Goal: Task Accomplishment & Management: Complete application form

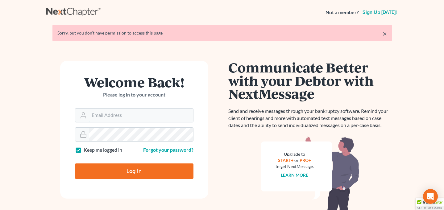
type input "[EMAIL_ADDRESS][DOMAIN_NAME]"
click at [122, 171] on input "Log In" at bounding box center [134, 170] width 118 height 15
type input "Thinking..."
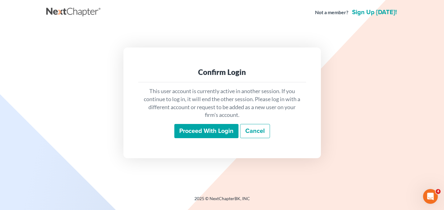
click at [230, 128] on input "Proceed with login" at bounding box center [206, 131] width 64 height 14
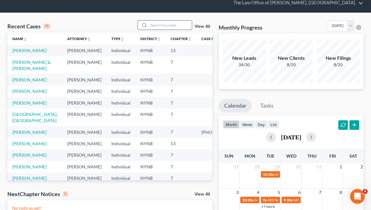
click at [175, 27] on input "search" at bounding box center [170, 25] width 43 height 9
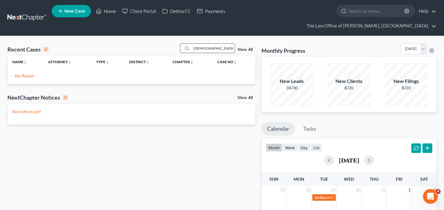
type input "crist"
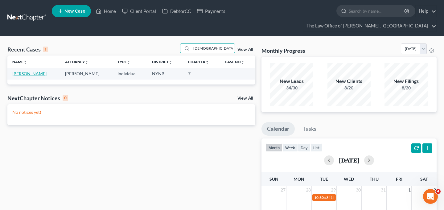
click at [40, 71] on link "Mostacero, Cristhian" at bounding box center [29, 73] width 34 height 5
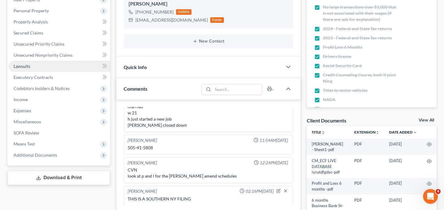
scroll to position [111, 0]
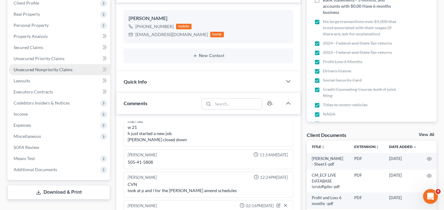
click at [46, 67] on span "Unsecured Nonpriority Claims" at bounding box center [43, 69] width 59 height 5
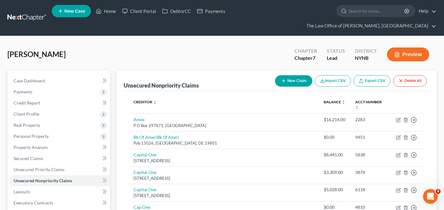
scroll to position [14, 0]
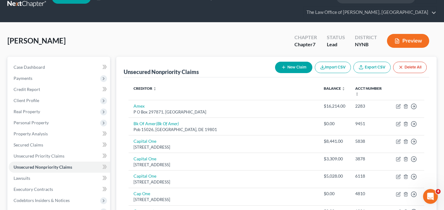
click at [276, 62] on button "New Claim" at bounding box center [293, 67] width 37 height 11
select select "0"
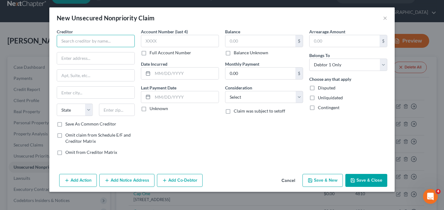
click at [116, 40] on input "text" at bounding box center [96, 41] width 78 height 12
paste input "NY E-ZPass"
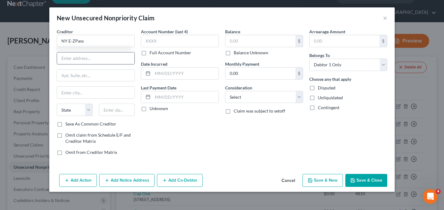
click at [115, 52] on div at bounding box center [96, 58] width 78 height 12
click at [117, 55] on input "text" at bounding box center [95, 58] width 77 height 12
click at [95, 44] on input "NY E-ZPass" at bounding box center [96, 41] width 78 height 12
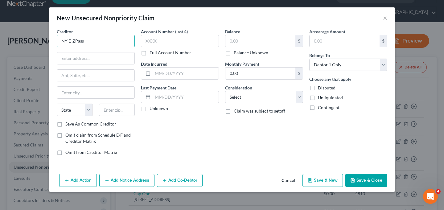
paste input "New York service center"
click at [81, 37] on input "NY E-ZPass New York service center" at bounding box center [96, 41] width 78 height 12
click at [81, 40] on input "NY E-ZPass New York service center" at bounding box center [96, 41] width 78 height 12
click at [84, 40] on input "NY E-ZPass New York service center" at bounding box center [96, 41] width 78 height 12
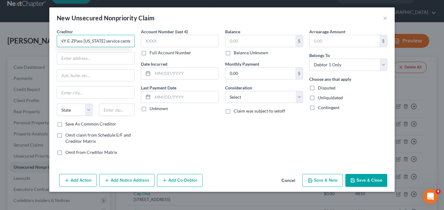
scroll to position [0, 1]
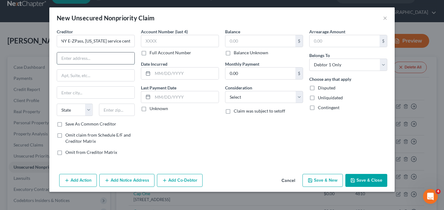
click at [82, 57] on input "text" at bounding box center [95, 58] width 77 height 12
type input "NY E-ZPass, New York service center"
paste input "P.O. box 15187"
type input "P.O. box 15187"
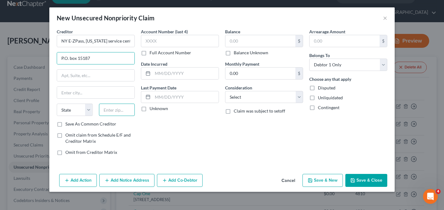
click at [113, 113] on input "text" at bounding box center [117, 110] width 36 height 12
paste input "12212"
type input "12212"
type input "Albany"
select select "35"
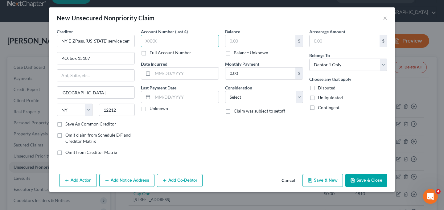
click at [168, 41] on input "text" at bounding box center [180, 41] width 78 height 12
click at [164, 54] on label "Full Account Number" at bounding box center [171, 53] width 42 height 6
click at [156, 54] on input "Full Account Number" at bounding box center [154, 52] width 4 height 4
click at [157, 40] on input "text" at bounding box center [180, 41] width 78 height 12
type input "Unknown"
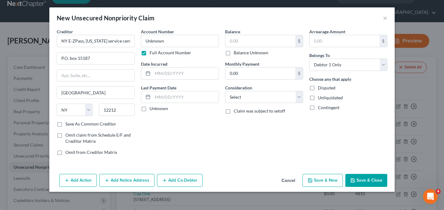
click at [179, 23] on div "New Unsecured Nonpriority Claim ×" at bounding box center [221, 17] width 345 height 21
click at [234, 52] on label "Balance Unknown" at bounding box center [251, 53] width 35 height 6
click at [236, 52] on input "Balance Unknown" at bounding box center [238, 52] width 4 height 4
checkbox input "true"
type input "0.00"
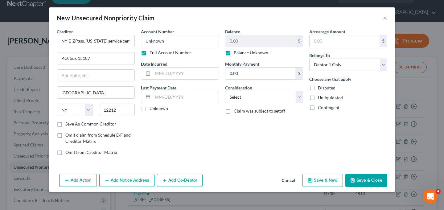
click at [357, 179] on button "Save & Close" at bounding box center [366, 180] width 42 height 13
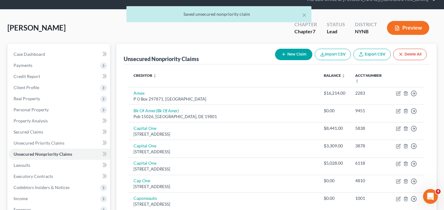
scroll to position [27, 0]
click at [297, 48] on button "New Claim" at bounding box center [293, 53] width 37 height 11
select select "0"
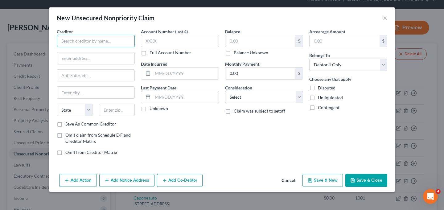
click at [124, 44] on input "text" at bounding box center [96, 41] width 78 height 12
paste input "EZ- Pass MA Customer service center"
click at [89, 42] on input "EZ- Pass MA Customer service center" at bounding box center [96, 41] width 78 height 12
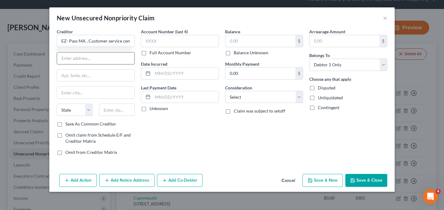
click at [99, 58] on input "text" at bounding box center [95, 58] width 77 height 12
type input "EZ- Pass MA , Customer service center"
click at [77, 59] on input "text" at bounding box center [95, 58] width 77 height 12
paste input "P.O. Box 8007"
click at [71, 59] on input "P.O. Box 8007" at bounding box center [95, 58] width 77 height 12
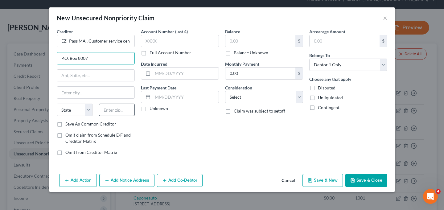
type input "P.O. Box 8007"
click at [109, 113] on input "text" at bounding box center [117, 110] width 36 height 12
paste input "01501"
type input "01501"
type input "Auburn"
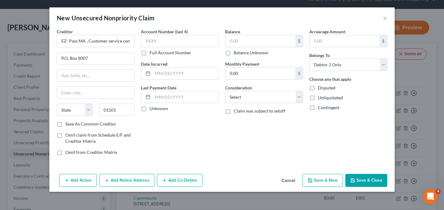
select select "22"
click at [170, 126] on div "Account Number (last 4) Full Account Number Date Incurred Last Payment Date Unk…" at bounding box center [180, 94] width 84 height 132
click at [169, 53] on label "Full Account Number" at bounding box center [171, 53] width 42 height 6
click at [156, 53] on input "Full Account Number" at bounding box center [154, 52] width 4 height 4
click at [166, 42] on input "text" at bounding box center [180, 41] width 78 height 12
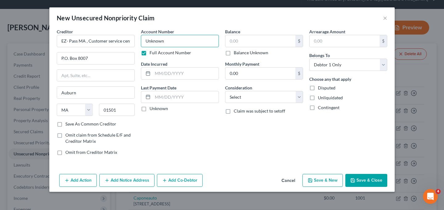
type input "Unknown"
click at [234, 54] on label "Balance Unknown" at bounding box center [251, 53] width 35 height 6
click at [236, 54] on input "Balance Unknown" at bounding box center [238, 52] width 4 height 4
checkbox input "true"
type input "0.00"
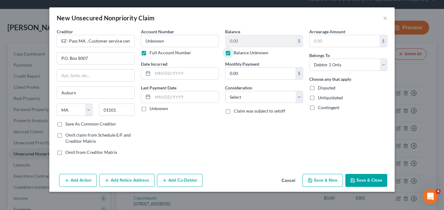
click at [360, 181] on button "Save & Close" at bounding box center [366, 180] width 42 height 13
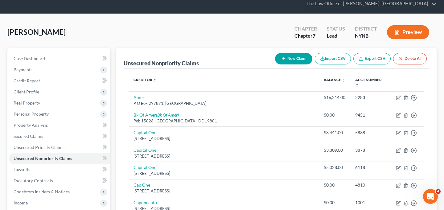
scroll to position [18, 0]
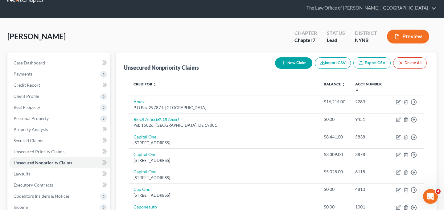
click at [281, 60] on icon "button" at bounding box center [283, 62] width 5 height 5
select select "0"
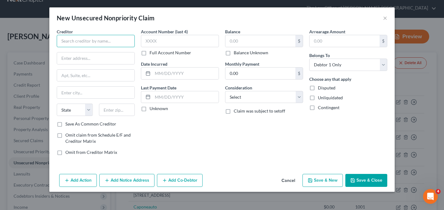
click at [91, 41] on input "text" at bounding box center [96, 41] width 78 height 12
paste input "Maine Turnpike Authority"
click at [81, 62] on input "text" at bounding box center [95, 58] width 77 height 12
type input "Maine Turnpike Authority"
paste input "2360 Congress St."
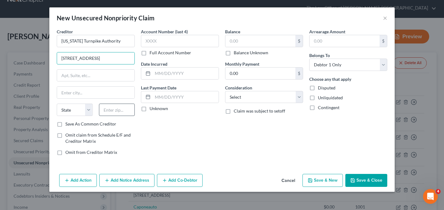
type input "2360 Congress St."
click at [115, 109] on input "text" at bounding box center [117, 110] width 36 height 12
paste input "04102"
click at [104, 109] on input "04102" at bounding box center [117, 110] width 36 height 12
type input "04102"
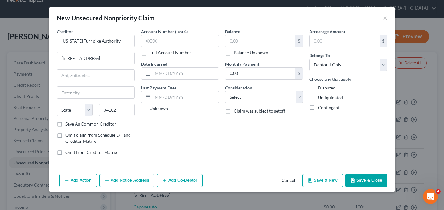
click at [142, 122] on div "Account Number (last 4) Full Account Number Date Incurred Last Payment Date Unk…" at bounding box center [180, 94] width 84 height 132
type input "Portland"
select select "20"
click at [169, 53] on label "Full Account Number" at bounding box center [171, 53] width 42 height 6
click at [156, 53] on input "Full Account Number" at bounding box center [154, 52] width 4 height 4
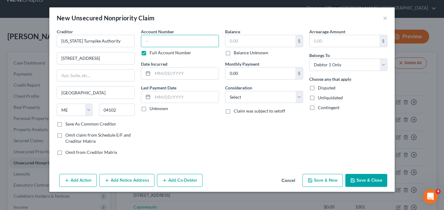
click at [166, 40] on input "text" at bounding box center [180, 41] width 78 height 12
type input "Unknown"
click at [258, 54] on label "Balance Unknown" at bounding box center [251, 53] width 35 height 6
click at [239, 54] on label "Balance Unknown" at bounding box center [251, 53] width 35 height 6
click at [239, 54] on input "Balance Unknown" at bounding box center [238, 52] width 4 height 4
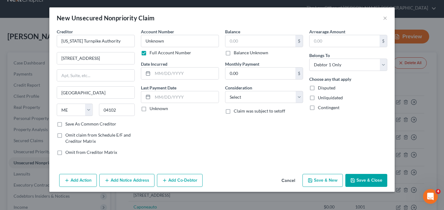
checkbox input "true"
type input "0.00"
click at [375, 181] on button "Save & Close" at bounding box center [366, 180] width 42 height 13
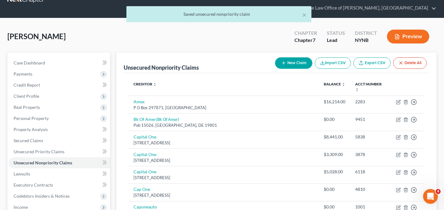
scroll to position [28, 0]
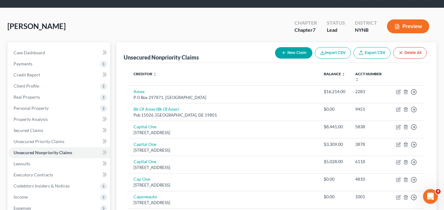
click at [275, 47] on button "New Claim" at bounding box center [293, 52] width 37 height 11
select select "0"
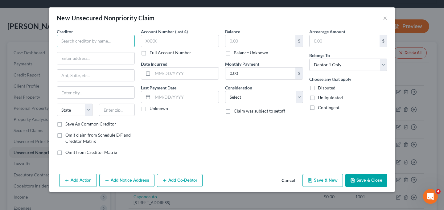
click at [112, 40] on input "text" at bounding box center [96, 41] width 78 height 12
paste input "Maryland Transportation Authority Maryland service center"
click at [84, 42] on input "Maryland Transportation Authority Maryland service center" at bounding box center [96, 41] width 78 height 12
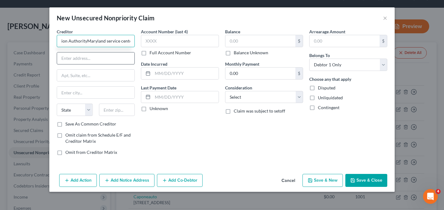
scroll to position [0, 44]
click at [105, 60] on input "text" at bounding box center [95, 58] width 77 height 12
type input "Maryland Transportation Authority, Maryland service center"
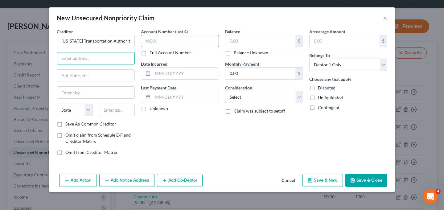
paste input "P.O. box 165178"
type input "P.O. box 165178"
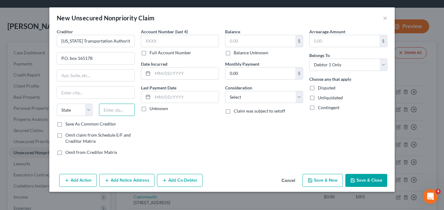
click at [115, 106] on input "text" at bounding box center [117, 110] width 36 height 12
paste input "76161"
type input "76161"
click at [156, 135] on div "Account Number (last 4) Full Account Number Date Incurred Last Payment Date Unk…" at bounding box center [180, 94] width 84 height 132
type input "Fort Worth"
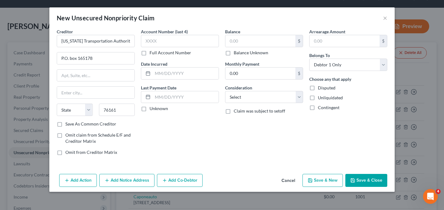
select select "45"
click at [167, 54] on label "Full Account Number" at bounding box center [171, 53] width 42 height 6
click at [156, 54] on input "Full Account Number" at bounding box center [154, 52] width 4 height 4
click at [167, 44] on input "text" at bounding box center [180, 41] width 78 height 12
type input "Unknown"
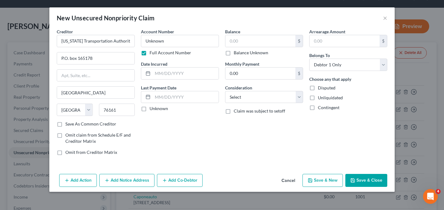
click at [249, 56] on div "Balance $ Balance Unknown Balance Undetermined $ Balance Unknown Monthly Paymen…" at bounding box center [264, 94] width 84 height 132
click at [249, 56] on label "Balance Unknown" at bounding box center [251, 53] width 35 height 6
click at [240, 54] on input "Balance Unknown" at bounding box center [238, 52] width 4 height 4
checkbox input "true"
type input "0.00"
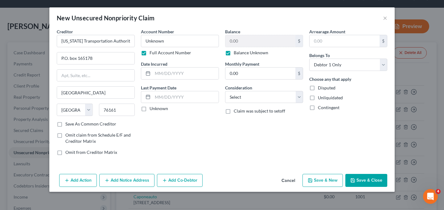
click at [360, 179] on button "Save & Close" at bounding box center [366, 180] width 42 height 13
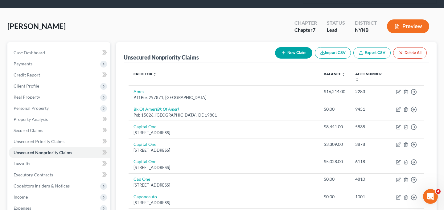
click at [282, 50] on icon "button" at bounding box center [283, 52] width 5 height 5
select select "0"
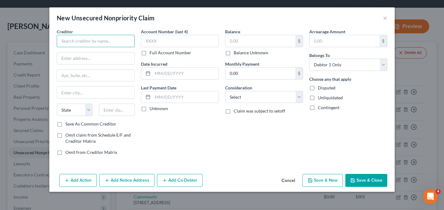
click at [117, 40] on input "text" at bounding box center [96, 41] width 78 height 12
paste input "Maryland Transportation Authority"
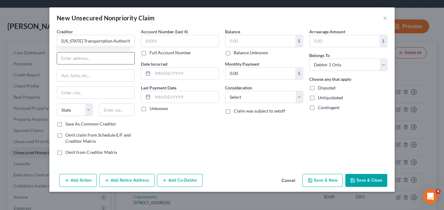
click at [101, 61] on input "text" at bounding box center [95, 58] width 77 height 12
type input "Maryland Transportation Authority"
paste input "P.o. box 12853"
type input "P.o. box 12853"
click at [124, 108] on input "text" at bounding box center [117, 110] width 36 height 12
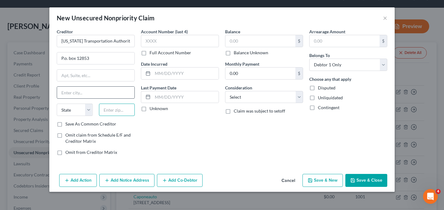
paste input "19176"
type input "19176"
click at [141, 129] on div "Account Number (last 4) Full Account Number Date Incurred Last Payment Date Unk…" at bounding box center [180, 94] width 84 height 132
click at [148, 119] on div "Account Number (last 4) Full Account Number Date Incurred Last Payment Date Unk…" at bounding box center [180, 94] width 84 height 132
click at [127, 113] on input "19176" at bounding box center [117, 110] width 36 height 12
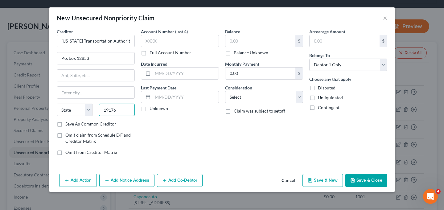
click at [104, 110] on input "19176" at bounding box center [117, 110] width 36 height 12
click at [137, 124] on div "Creditor * Maryland Transportation Authority P.o. box 12853 State AL AK AR AZ C…" at bounding box center [96, 94] width 84 height 132
click at [140, 120] on div "Account Number (last 4) Full Account Number Date Incurred Last Payment Date Unk…" at bounding box center [180, 94] width 84 height 132
click at [164, 53] on label "Full Account Number" at bounding box center [171, 53] width 42 height 6
click at [156, 53] on input "Full Account Number" at bounding box center [154, 52] width 4 height 4
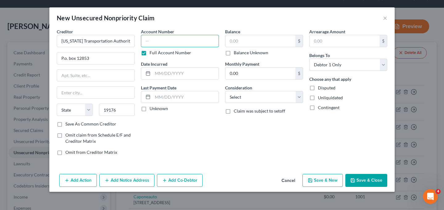
click at [164, 44] on input "text" at bounding box center [180, 41] width 78 height 12
type input "Unknown"
click at [242, 54] on label "Balance Unknown" at bounding box center [251, 53] width 35 height 6
click at [240, 54] on input "Balance Unknown" at bounding box center [238, 52] width 4 height 4
checkbox input "true"
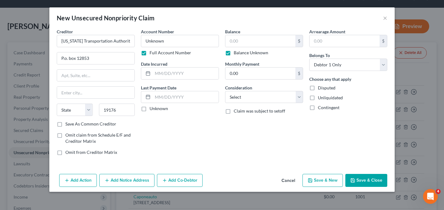
type input "0.00"
click at [121, 109] on input "19176" at bounding box center [117, 110] width 36 height 12
drag, startPoint x: 121, startPoint y: 108, endPoint x: 103, endPoint y: 108, distance: 17.9
click at [103, 108] on input "19176" at bounding box center [117, 110] width 36 height 12
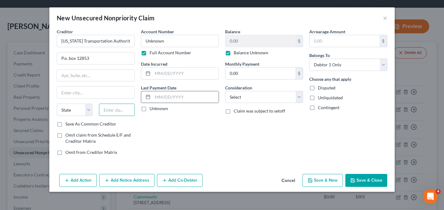
paste input "19176"
type input "19176"
click at [144, 118] on div "Account Number Unknown Full Account Number Date Incurred Last Payment Date Unkn…" at bounding box center [180, 94] width 84 height 132
click at [89, 95] on input "text" at bounding box center [95, 93] width 77 height 12
type input "Philadelphia"
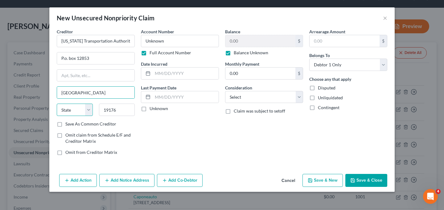
click at [69, 109] on select "State AL AK AR AZ CA CO CT DE DC FL GA GU HI ID IL IN IA KS KY LA ME MD MA MI M…" at bounding box center [75, 110] width 36 height 12
select select "39"
click at [152, 127] on div "Account Number Unknown Full Account Number Date Incurred Last Payment Date Unkn…" at bounding box center [180, 94] width 84 height 132
click at [358, 179] on button "Save & Close" at bounding box center [366, 180] width 42 height 13
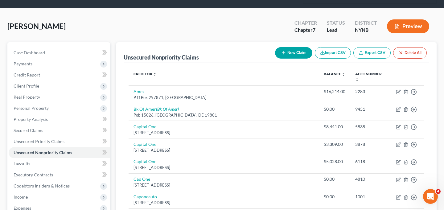
click at [296, 47] on button "New Claim" at bounding box center [293, 52] width 37 height 11
select select "0"
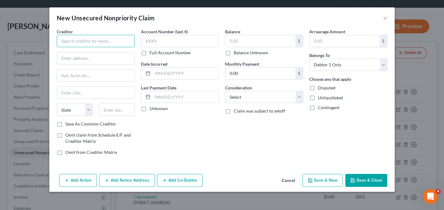
click at [104, 43] on input "text" at bounding box center [96, 41] width 78 height 12
paste input "NJ E-ZPass Customer service center"
click at [84, 40] on input "NJ E-ZPass Customer service center" at bounding box center [96, 41] width 78 height 12
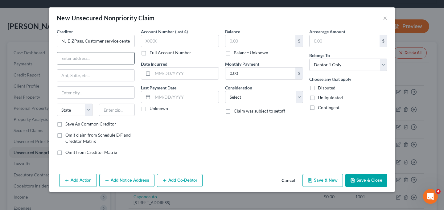
click at [93, 60] on input "text" at bounding box center [95, 58] width 77 height 12
type input "NJ E-ZPass, Customer service center"
paste input "P.o. box 4971"
type input "P.o. box 4971"
click at [121, 109] on input "text" at bounding box center [117, 110] width 36 height 12
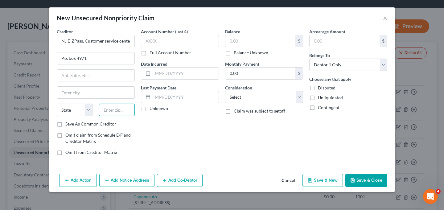
paste input "08650"
type input "08650"
type input "Trenton"
select select "33"
click at [140, 127] on div "Account Number (last 4) Full Account Number Date Incurred Last Payment Date Unk…" at bounding box center [180, 94] width 84 height 132
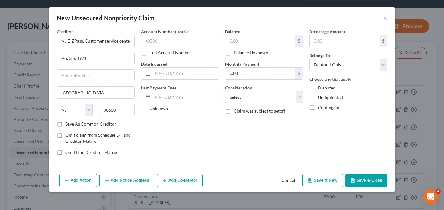
click at [174, 54] on label "Full Account Number" at bounding box center [171, 53] width 42 height 6
click at [156, 54] on input "Full Account Number" at bounding box center [154, 52] width 4 height 4
click at [234, 50] on label "Balance Unknown" at bounding box center [251, 53] width 35 height 6
click at [236, 50] on input "Balance Unknown" at bounding box center [238, 52] width 4 height 4
checkbox input "true"
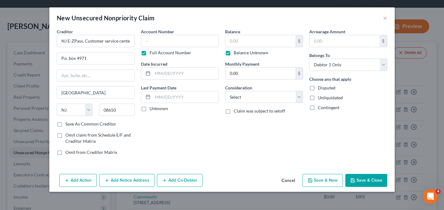
type input "0.00"
click at [190, 43] on input "text" at bounding box center [180, 41] width 78 height 12
type input "Unknown"
click at [310, 143] on div "Arrearage Amount $ Belongs To * Select Debtor 1 Only Debtor 2 Only Debtor 1 And…" at bounding box center [348, 94] width 84 height 132
click at [367, 181] on button "Save & Close" at bounding box center [366, 180] width 42 height 13
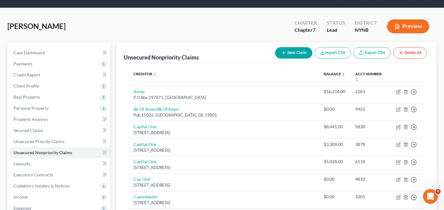
click at [279, 47] on button "New Claim" at bounding box center [293, 52] width 37 height 11
select select "0"
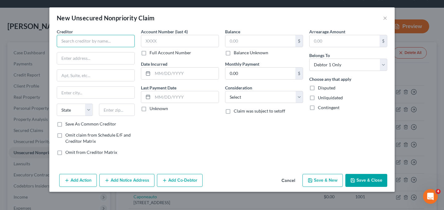
click at [99, 36] on input "text" at bounding box center [96, 41] width 78 height 12
paste input "PA Turnpike Commission Toll by plate"
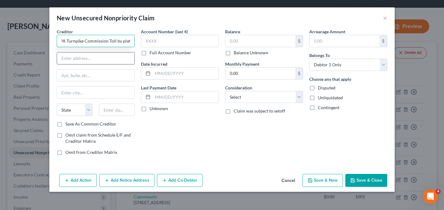
type input "PA Turnpike Commission Toll by plate"
click at [97, 58] on input "text" at bounding box center [95, 58] width 77 height 12
paste input "300 East Park Drive"
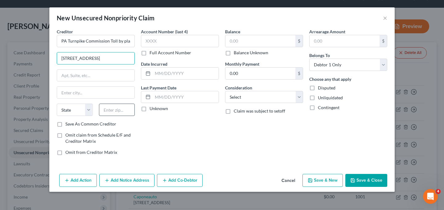
type input "300 East Park Drive"
click at [108, 109] on input "text" at bounding box center [117, 110] width 36 height 12
paste input "17111"
click at [106, 111] on input "17111" at bounding box center [117, 110] width 36 height 12
click at [104, 110] on input "17111" at bounding box center [117, 110] width 36 height 12
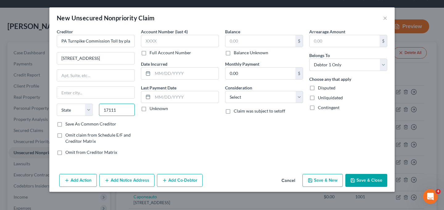
type input "17111"
click at [138, 122] on div "Account Number (last 4) Full Account Number Date Incurred Last Payment Date Unk…" at bounding box center [180, 94] width 84 height 132
type input "Harrisburg"
select select "39"
click at [172, 52] on label "Full Account Number" at bounding box center [171, 53] width 42 height 6
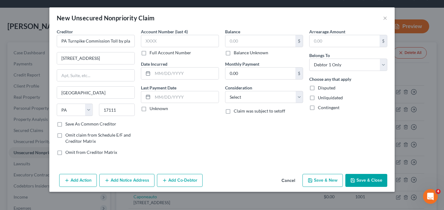
click at [156, 52] on input "Full Account Number" at bounding box center [154, 52] width 4 height 4
click at [172, 40] on input "text" at bounding box center [180, 41] width 78 height 12
type input "Unknown"
click at [234, 53] on label "Balance Unknown" at bounding box center [251, 53] width 35 height 6
click at [236, 53] on input "Balance Unknown" at bounding box center [238, 52] width 4 height 4
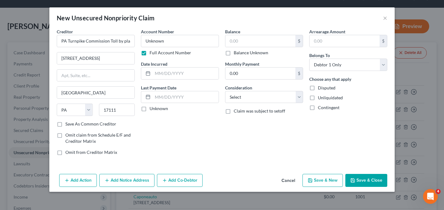
checkbox input "true"
type input "0.00"
click at [366, 182] on button "Save & Close" at bounding box center [366, 180] width 42 height 13
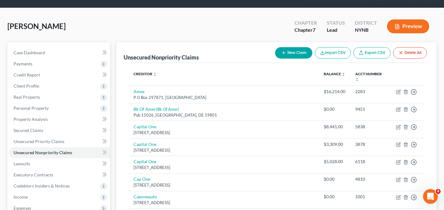
click at [282, 53] on line "button" at bounding box center [283, 53] width 3 height 0
select select "0"
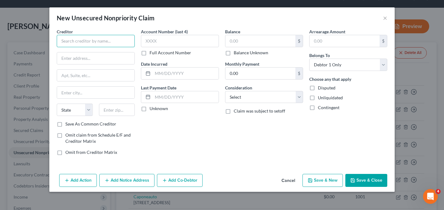
click at [122, 40] on input "text" at bounding box center [96, 41] width 78 height 12
paste input "Virginia E-ZPass Customer service center"
click at [85, 42] on input "Virginia E-ZPass Customer service center" at bounding box center [96, 41] width 78 height 12
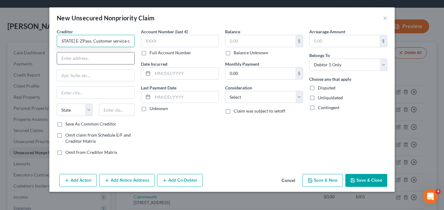
type input "Virginia E-ZPass, Customer service center"
click at [88, 55] on input "text" at bounding box center [95, 58] width 77 height 12
paste input "P.o. box 1234"
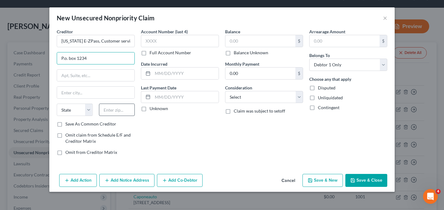
type input "P.o. box 1234"
click at [104, 107] on input "text" at bounding box center [117, 110] width 36 height 12
paste input "24422"
type input "24422"
click at [145, 128] on div "Account Number (last 4) Full Account Number Date Incurred Last Payment Date Unk…" at bounding box center [180, 94] width 84 height 132
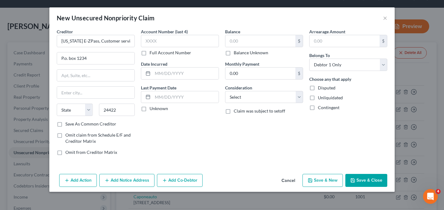
type input "Clifton Forge"
select select "48"
click at [163, 55] on label "Full Account Number" at bounding box center [171, 53] width 42 height 6
click at [156, 54] on input "Full Account Number" at bounding box center [154, 52] width 4 height 4
click at [163, 44] on input "text" at bounding box center [180, 41] width 78 height 12
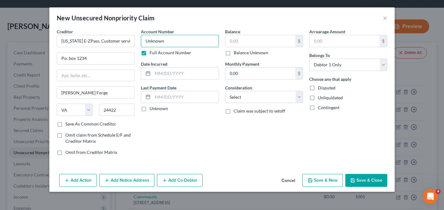
type input "Unknown"
click at [234, 53] on label "Balance Unknown" at bounding box center [251, 53] width 35 height 6
click at [236, 53] on input "Balance Unknown" at bounding box center [238, 52] width 4 height 4
checkbox input "true"
type input "0.00"
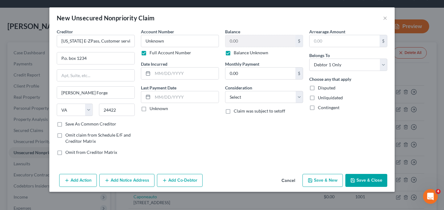
click at [219, 33] on div "Account Number Unknown Full Account Number" at bounding box center [180, 41] width 78 height 27
click at [361, 180] on button "Save & Close" at bounding box center [366, 180] width 42 height 13
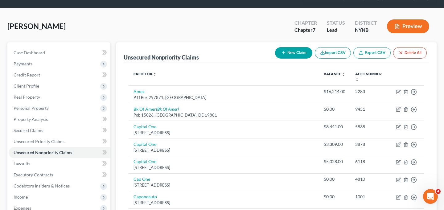
click at [286, 47] on button "New Claim" at bounding box center [293, 52] width 37 height 11
select select "0"
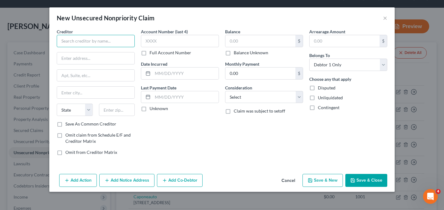
click at [117, 42] on input "text" at bounding box center [96, 41] width 78 height 12
paste input "EFS Fuel Card/ Fleet one fuel card"
type input "EFS Fuel Card/ Fleet one fuel card"
click at [106, 58] on input "text" at bounding box center [95, 58] width 77 height 12
paste input "1 Hancock St."
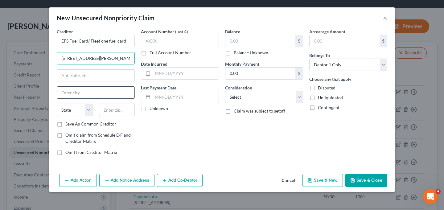
type input "1 Hancock St."
click at [109, 91] on input "text" at bounding box center [95, 93] width 77 height 12
click at [105, 83] on div "Creditor * EFS Fuel Card/ Fleet one fuel card 1 Hancock St. State AL AK AR AZ C…" at bounding box center [96, 74] width 78 height 93
click at [111, 107] on input "text" at bounding box center [117, 110] width 36 height 12
paste input "04101"
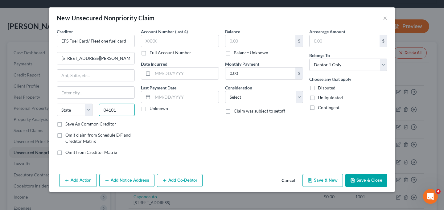
type input "04101"
click at [133, 123] on div "Save As Common Creditor" at bounding box center [96, 124] width 78 height 6
type input "Portland"
select select "20"
click at [173, 53] on label "Full Account Number" at bounding box center [171, 53] width 42 height 6
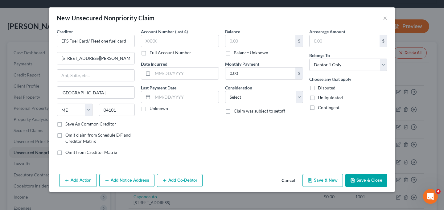
click at [156, 53] on input "Full Account Number" at bounding box center [154, 52] width 4 height 4
click at [173, 42] on input "text" at bounding box center [180, 41] width 78 height 12
type input "Unknown"
click at [236, 52] on label "Balance Unknown" at bounding box center [251, 53] width 35 height 6
click at [236, 52] on input "Balance Unknown" at bounding box center [238, 52] width 4 height 4
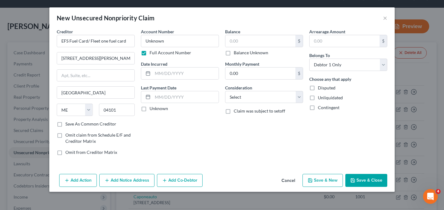
checkbox input "true"
type input "0.00"
click at [234, 28] on div "New Unsecured Nonpriority Claim ×" at bounding box center [221, 17] width 345 height 21
click at [361, 180] on button "Save & Close" at bounding box center [366, 180] width 42 height 13
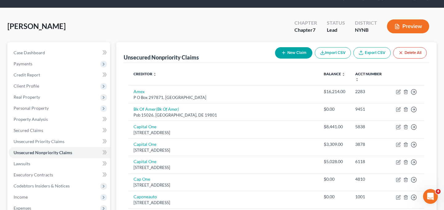
click at [289, 47] on button "New Claim" at bounding box center [293, 52] width 37 height 11
select select "0"
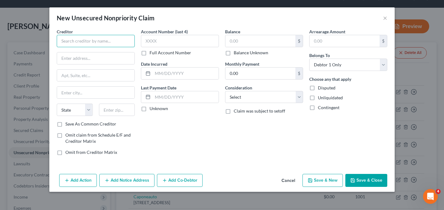
click at [104, 43] on input "text" at bounding box center [96, 41] width 78 height 12
paste input "Motive"
type input "Motive"
click at [106, 57] on input "text" at bounding box center [95, 58] width 77 height 12
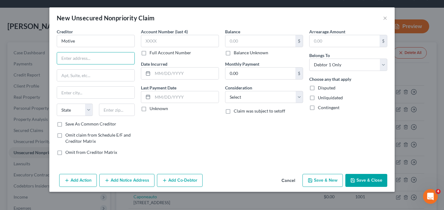
paste input "55 Hawthome St. Suite# 500"
type input "55 Hawthome St. Suite# 500"
click at [113, 107] on input "text" at bounding box center [117, 110] width 36 height 12
paste input "94105"
type input "94105"
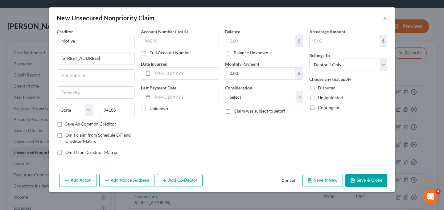
click at [153, 126] on div "Account Number (last 4) Full Account Number Date Incurred Last Payment Date Unk…" at bounding box center [180, 94] width 84 height 132
type input "San Francisco"
select select "4"
click at [170, 57] on div "Account Number (last 4) Full Account Number Date Incurred Last Payment Date Unk…" at bounding box center [180, 94] width 84 height 132
click at [171, 51] on label "Full Account Number" at bounding box center [171, 53] width 42 height 6
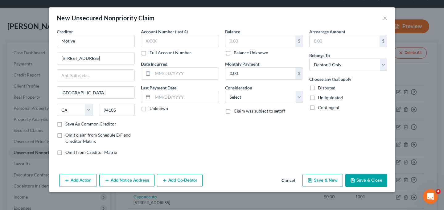
click at [156, 51] on input "Full Account Number" at bounding box center [154, 52] width 4 height 4
click at [171, 42] on input "text" at bounding box center [180, 41] width 78 height 12
type input "Unknown"
click at [239, 53] on label "Balance Unknown" at bounding box center [251, 53] width 35 height 6
click at [239, 53] on input "Balance Unknown" at bounding box center [238, 52] width 4 height 4
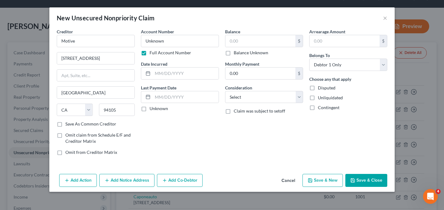
checkbox input "true"
type input "0.00"
click at [357, 177] on button "Save & Close" at bounding box center [366, 180] width 42 height 13
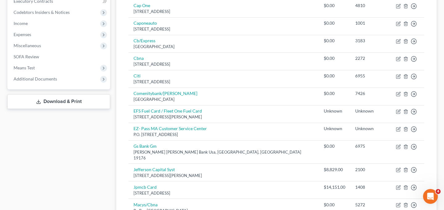
scroll to position [187, 0]
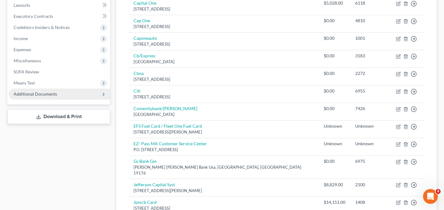
click at [61, 89] on span "Additional Documents" at bounding box center [59, 94] width 101 height 11
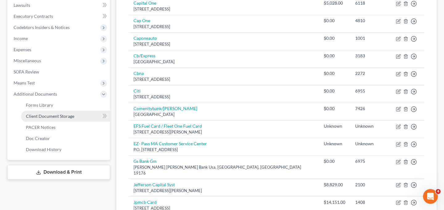
click at [61, 113] on span "Client Document Storage" at bounding box center [50, 115] width 48 height 5
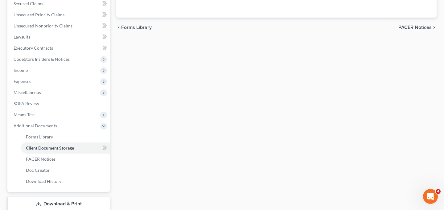
scroll to position [132, 0]
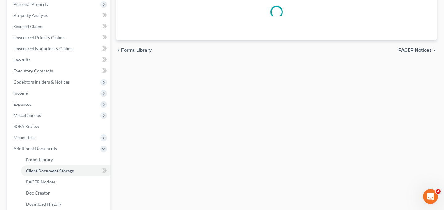
select select "5"
select select "1"
select select "5"
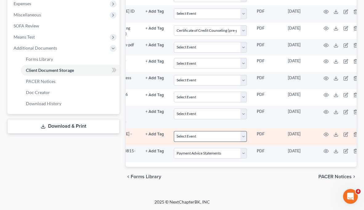
scroll to position [0, 44]
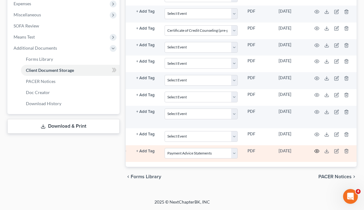
click at [315, 154] on icon "button" at bounding box center [317, 151] width 5 height 5
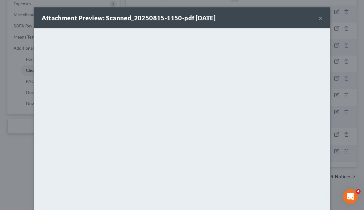
click at [320, 19] on button "×" at bounding box center [321, 17] width 4 height 7
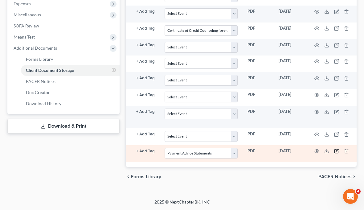
click at [334, 154] on icon "button" at bounding box center [336, 151] width 5 height 5
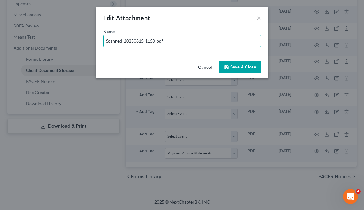
drag, startPoint x: 172, startPoint y: 41, endPoint x: 66, endPoint y: 39, distance: 106.4
click at [66, 39] on div "Edit Attachment × Name * Scanned_20250815-1150-pdf Cancel Save & Close" at bounding box center [182, 105] width 364 height 210
click at [260, 16] on button "×" at bounding box center [259, 17] width 4 height 7
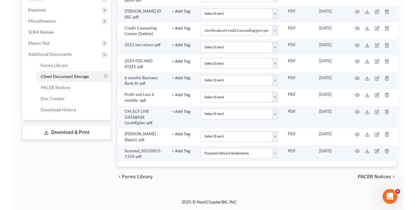
scroll to position [208, 0]
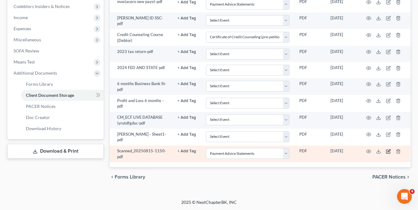
click at [388, 152] on icon "button" at bounding box center [388, 151] width 5 height 5
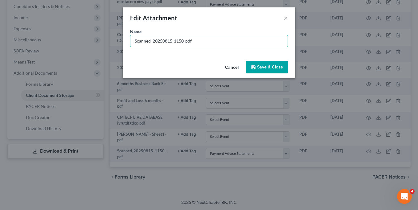
drag, startPoint x: 202, startPoint y: 44, endPoint x: 126, endPoint y: 43, distance: 75.9
click at [126, 43] on div "Name * Scanned_20250815-1150-pdf" at bounding box center [209, 43] width 173 height 30
type input "P"
type input "Cristhian Mostacero Paystubs"
click at [271, 73] on button "Save & Close" at bounding box center [267, 67] width 42 height 13
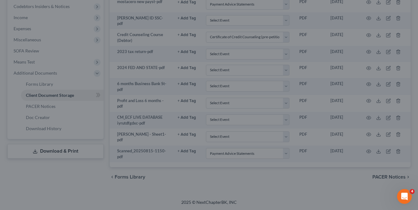
select select "5"
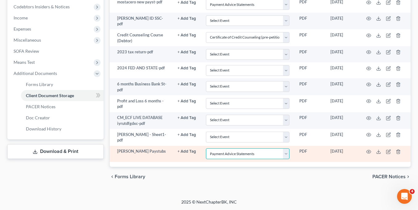
click at [285, 155] on select "Select Event Application to Have the Filing Fee Waived Certificate of Credit Co…" at bounding box center [248, 153] width 84 height 11
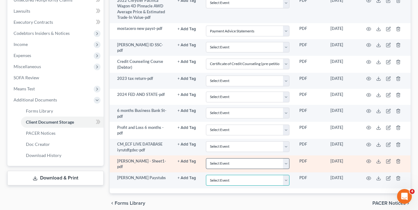
scroll to position [199, 0]
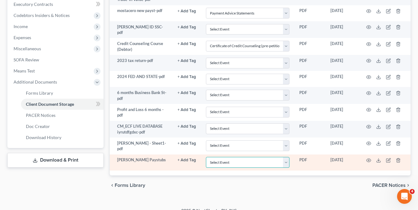
click at [223, 163] on select "Select Event Application to Have the Filing Fee Waived Certificate of Credit Co…" at bounding box center [248, 162] width 84 height 11
select select "5"
click at [199, 177] on div "chevron_left Forms Library PACER Notices chevron_right" at bounding box center [260, 185] width 301 height 20
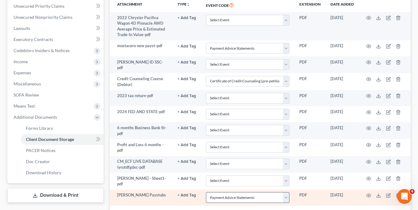
scroll to position [164, 0]
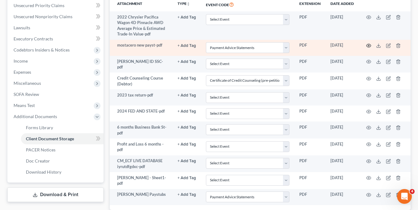
click at [366, 44] on icon "button" at bounding box center [368, 45] width 5 height 5
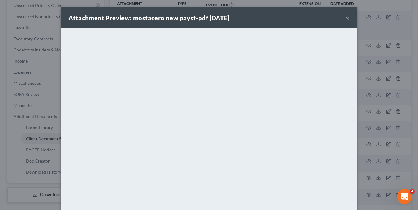
click at [347, 19] on button "×" at bounding box center [347, 17] width 4 height 7
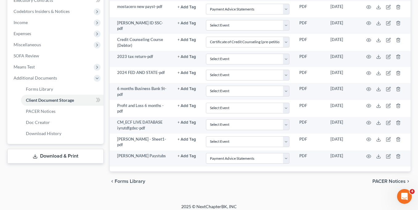
scroll to position [208, 0]
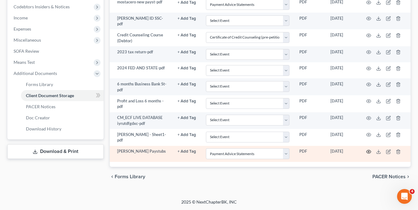
click at [367, 150] on icon "button" at bounding box center [369, 151] width 5 height 3
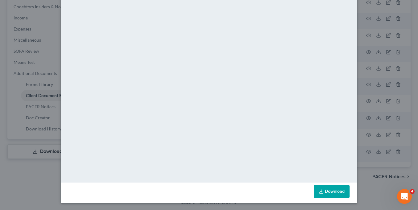
scroll to position [0, 0]
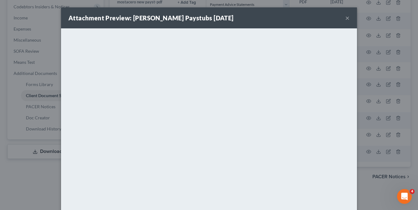
click at [350, 16] on div "Attachment Preview: Cristhian Mostacero Paystubs 08/15/2025 ×" at bounding box center [209, 17] width 296 height 21
click at [347, 20] on button "×" at bounding box center [347, 17] width 4 height 7
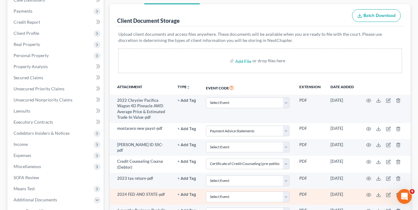
scroll to position [208, 0]
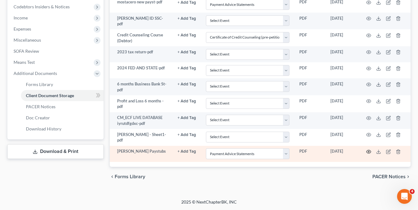
click at [367, 150] on icon "button" at bounding box center [369, 151] width 5 height 3
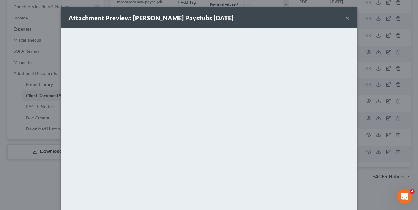
click at [347, 18] on button "×" at bounding box center [347, 17] width 4 height 7
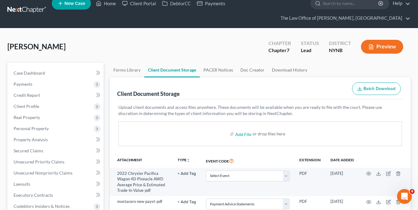
scroll to position [0, 0]
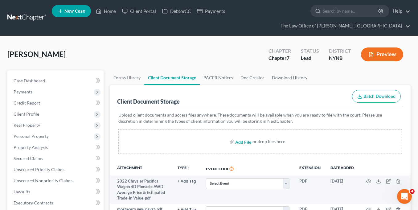
click at [242, 142] on input "file" at bounding box center [242, 141] width 15 height 11
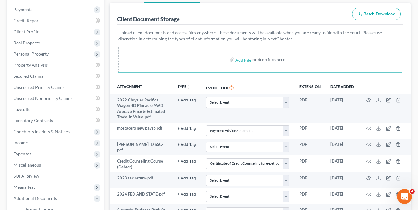
scroll to position [209, 0]
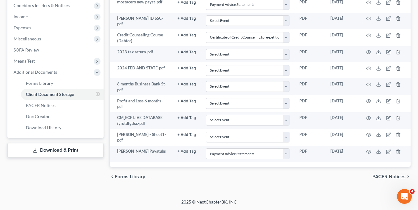
select select "5"
select select "1"
select select "5"
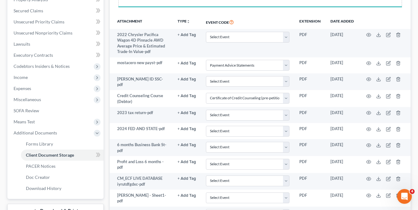
scroll to position [0, 0]
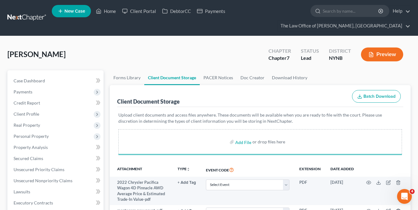
select select "5"
select select "1"
select select "5"
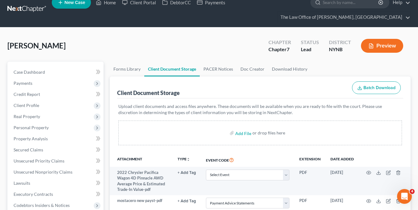
scroll to position [9, 0]
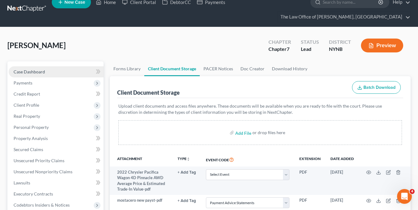
click at [47, 71] on link "Case Dashboard" at bounding box center [56, 71] width 95 height 11
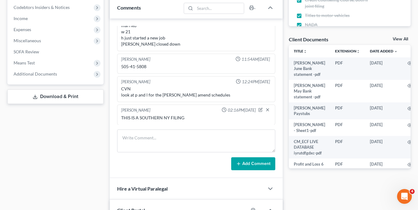
scroll to position [203, 0]
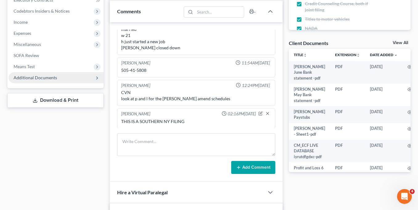
click at [56, 80] on span "Additional Documents" at bounding box center [35, 77] width 43 height 5
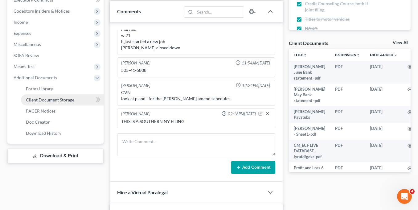
click at [56, 98] on span "Client Document Storage" at bounding box center [50, 99] width 48 height 5
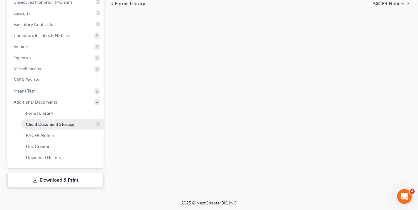
scroll to position [173, 0]
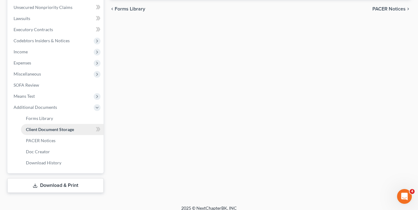
select select "5"
select select "1"
select select "5"
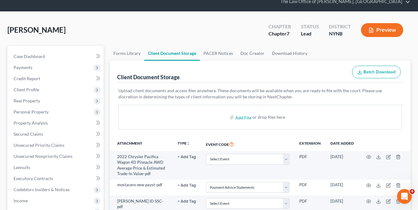
scroll to position [0, 0]
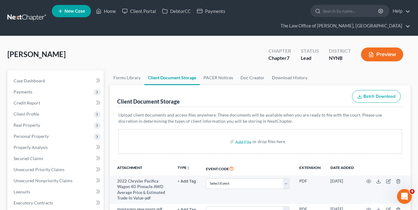
select select "5"
select select "1"
select select "5"
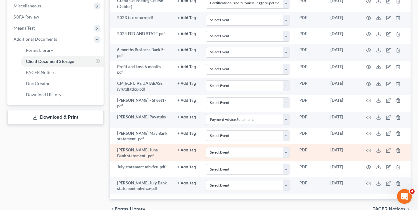
scroll to position [241, 0]
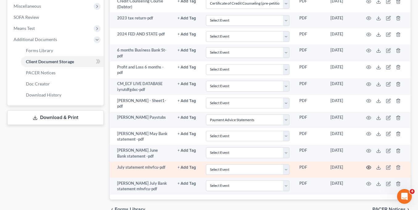
click at [368, 167] on icon "button" at bounding box center [368, 167] width 5 height 5
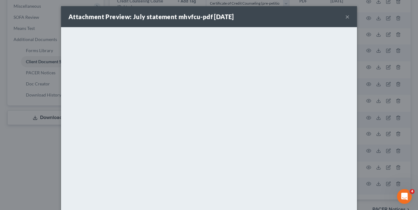
scroll to position [0, 0]
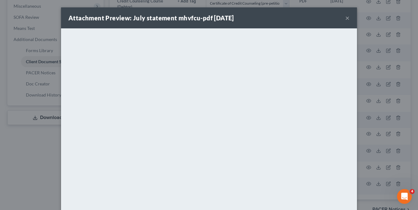
click at [345, 21] on button "×" at bounding box center [347, 17] width 4 height 7
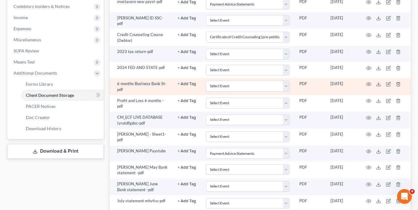
scroll to position [28, 0]
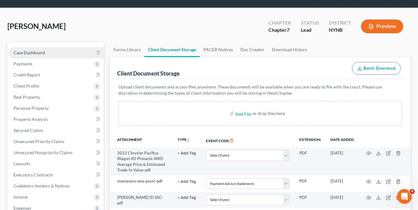
click at [50, 51] on link "Case Dashboard" at bounding box center [56, 52] width 95 height 11
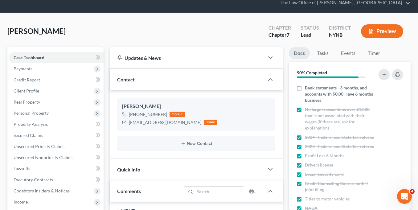
scroll to position [373, 0]
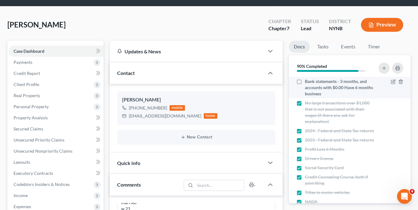
click at [305, 82] on label "Bank statements - 3 months, and accounts with $0.00 Have 6 months business" at bounding box center [340, 87] width 70 height 19
click at [307, 82] on input "Bank statements - 3 months, and accounts with $0.00 Have 6 months business" at bounding box center [309, 80] width 4 height 4
checkbox input "true"
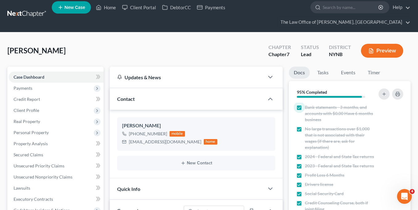
scroll to position [0, 0]
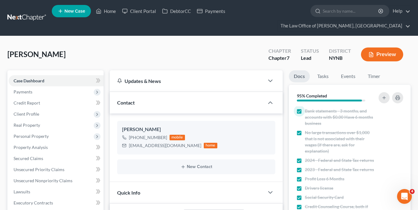
click at [28, 10] on nav "Home New Case Client Portal DebtorCC Payments The Law Office of Christiaan Van …" at bounding box center [209, 18] width 418 height 36
click at [30, 17] on link at bounding box center [26, 17] width 39 height 11
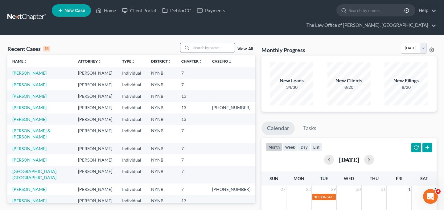
click at [206, 43] on input "search" at bounding box center [213, 47] width 43 height 9
type input "olyvia"
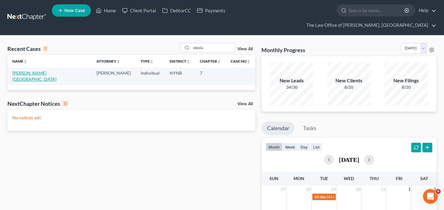
click at [28, 70] on link "[PERSON_NAME][GEOGRAPHIC_DATA]" at bounding box center [34, 75] width 44 height 11
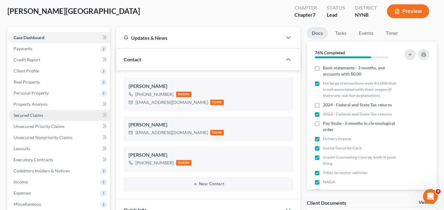
scroll to position [51, 0]
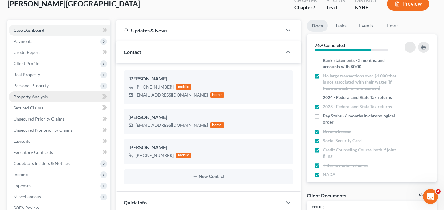
click at [60, 91] on link "Property Analysis" at bounding box center [59, 96] width 101 height 11
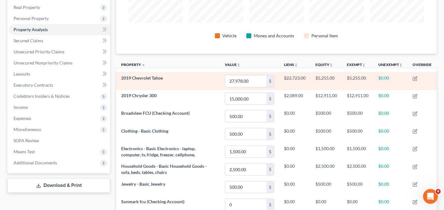
scroll to position [98, 0]
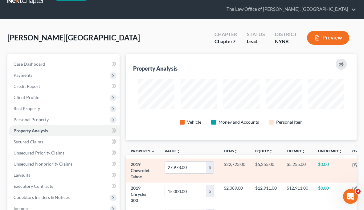
scroll to position [16, 0]
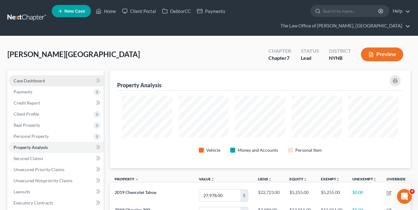
click at [50, 80] on link "Case Dashboard" at bounding box center [56, 80] width 95 height 11
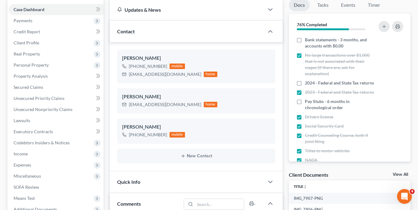
scroll to position [76, 0]
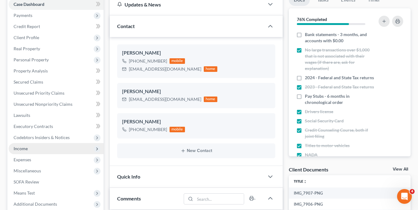
click at [78, 148] on span "Income" at bounding box center [56, 148] width 95 height 11
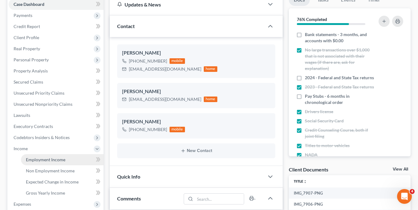
click at [72, 156] on link "Employment Income" at bounding box center [62, 159] width 83 height 11
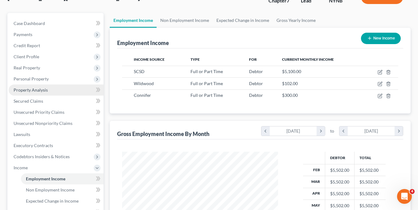
scroll to position [56, 0]
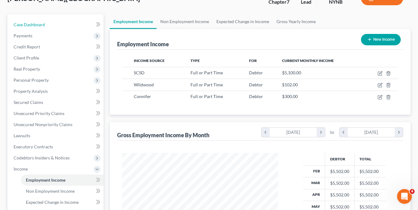
drag, startPoint x: 56, startPoint y: 25, endPoint x: 72, endPoint y: 4, distance: 26.7
click at [56, 25] on link "Case Dashboard" at bounding box center [56, 24] width 95 height 11
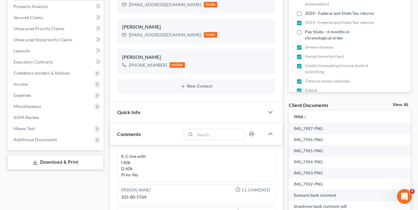
scroll to position [203, 0]
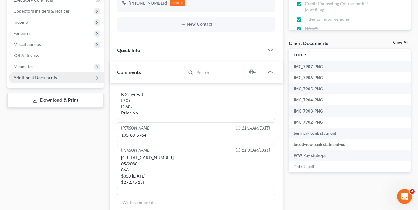
click at [47, 77] on span "Additional Documents" at bounding box center [35, 77] width 43 height 5
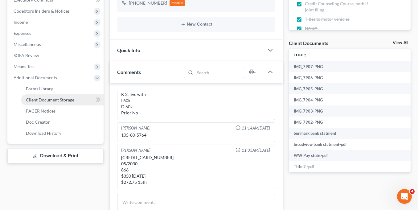
click at [50, 99] on span "Client Document Storage" at bounding box center [50, 99] width 48 height 5
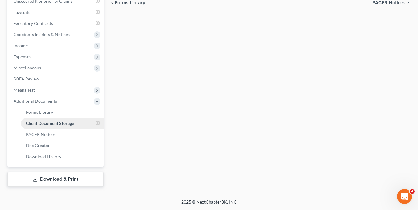
scroll to position [170, 0]
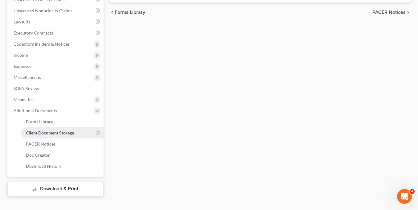
select select "1"
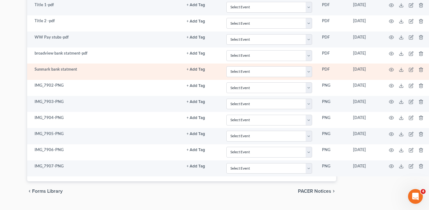
scroll to position [371, 86]
click at [389, 71] on icon "button" at bounding box center [391, 69] width 5 height 5
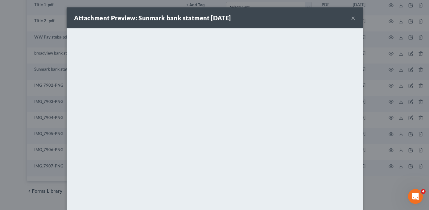
click at [351, 19] on button "×" at bounding box center [353, 17] width 4 height 7
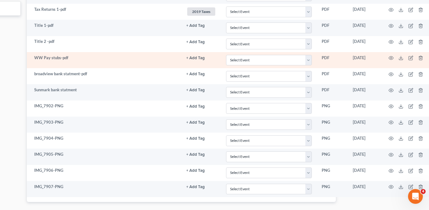
scroll to position [343, 86]
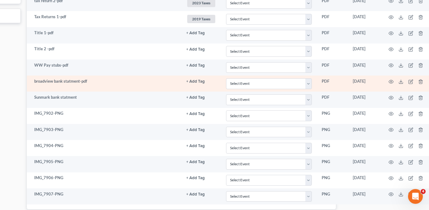
click at [385, 80] on td at bounding box center [407, 84] width 52 height 16
click at [389, 80] on icon "button" at bounding box center [391, 81] width 5 height 3
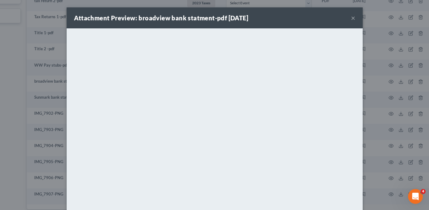
click at [351, 19] on button "×" at bounding box center [353, 17] width 4 height 7
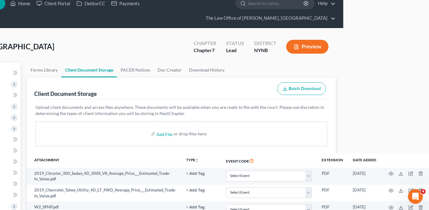
scroll to position [0, 86]
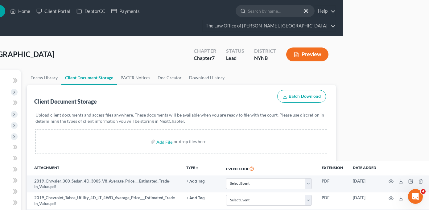
select select "1"
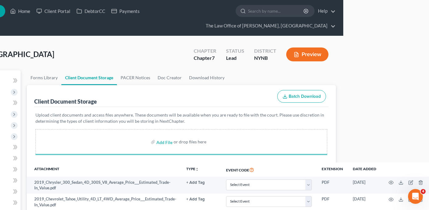
select select "1"
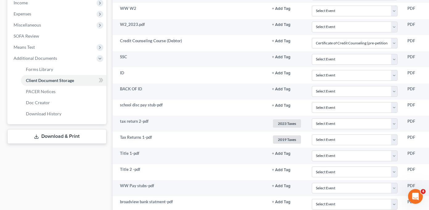
scroll to position [0, 0]
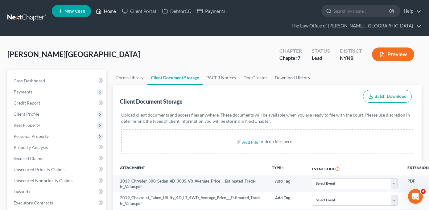
click at [105, 9] on link "Home" at bounding box center [106, 11] width 26 height 11
